Goal: Check status

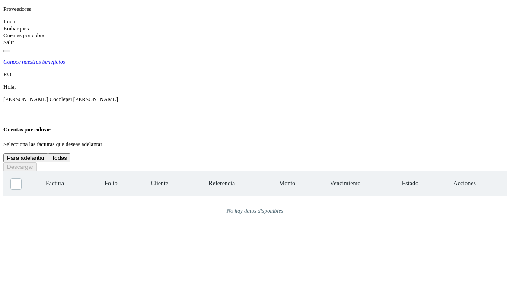
click at [21, 39] on div "Cuentas por cobrar" at bounding box center [254, 35] width 503 height 7
click at [70, 153] on button "Todas" at bounding box center [59, 157] width 22 height 9
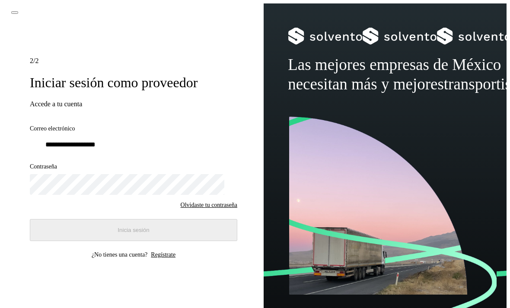
click at [145, 153] on input "email" at bounding box center [133, 144] width 207 height 17
type input "**********"
click at [153, 238] on button "Inicia sesión" at bounding box center [133, 230] width 207 height 22
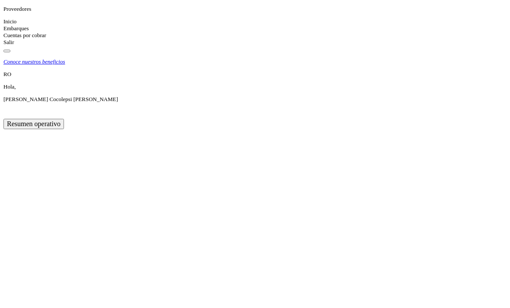
click at [7, 39] on div "Cuentas por cobrar" at bounding box center [254, 35] width 503 height 7
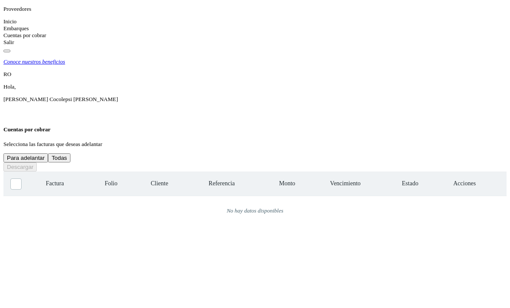
click at [70, 153] on button "Todas" at bounding box center [59, 157] width 22 height 9
